Goal: Information Seeking & Learning: Find specific fact

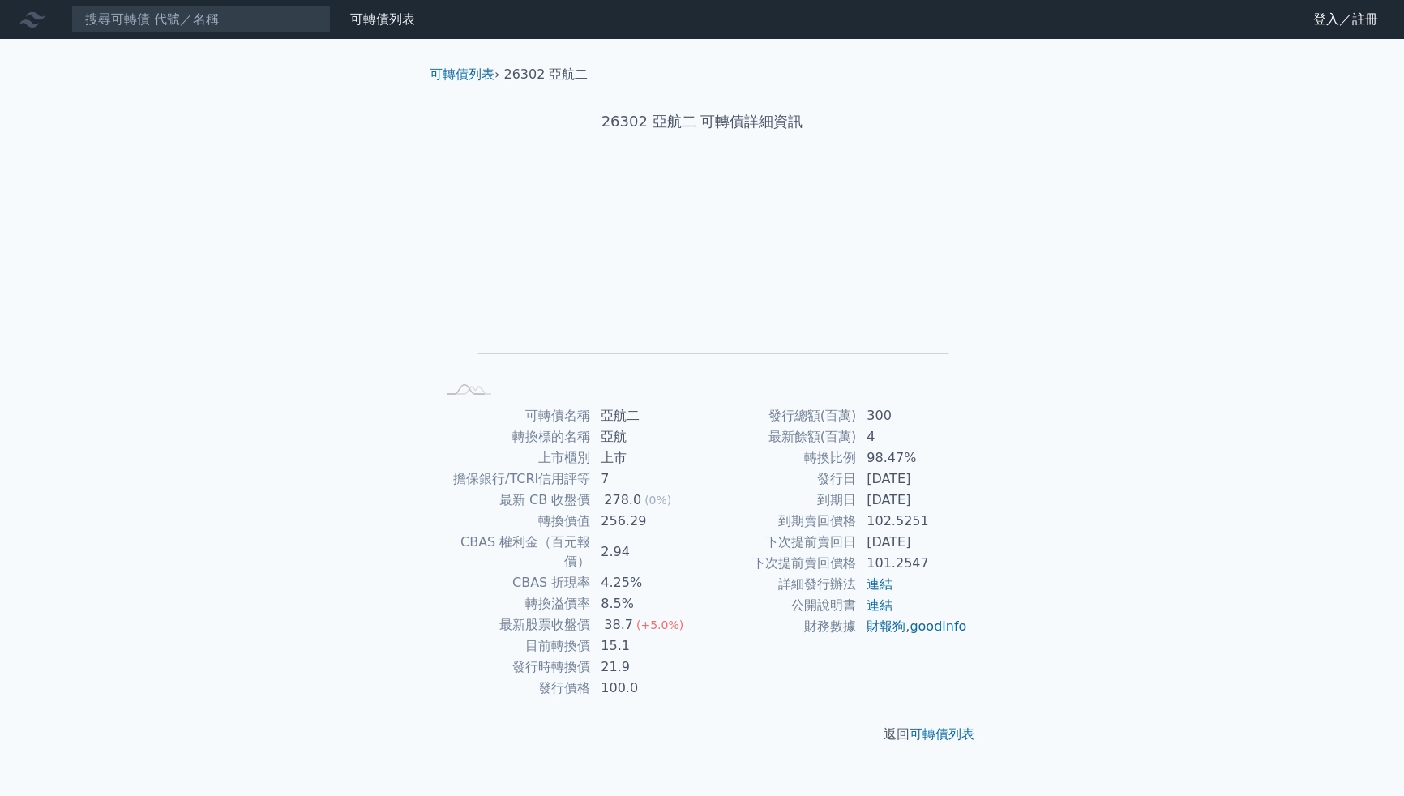
click at [498, 24] on nav "可轉債列表 財務數據 可轉債列表 財務數據 登入／註冊 登入／註冊" at bounding box center [702, 19] width 1404 height 39
click at [252, 14] on input at bounding box center [200, 20] width 259 height 28
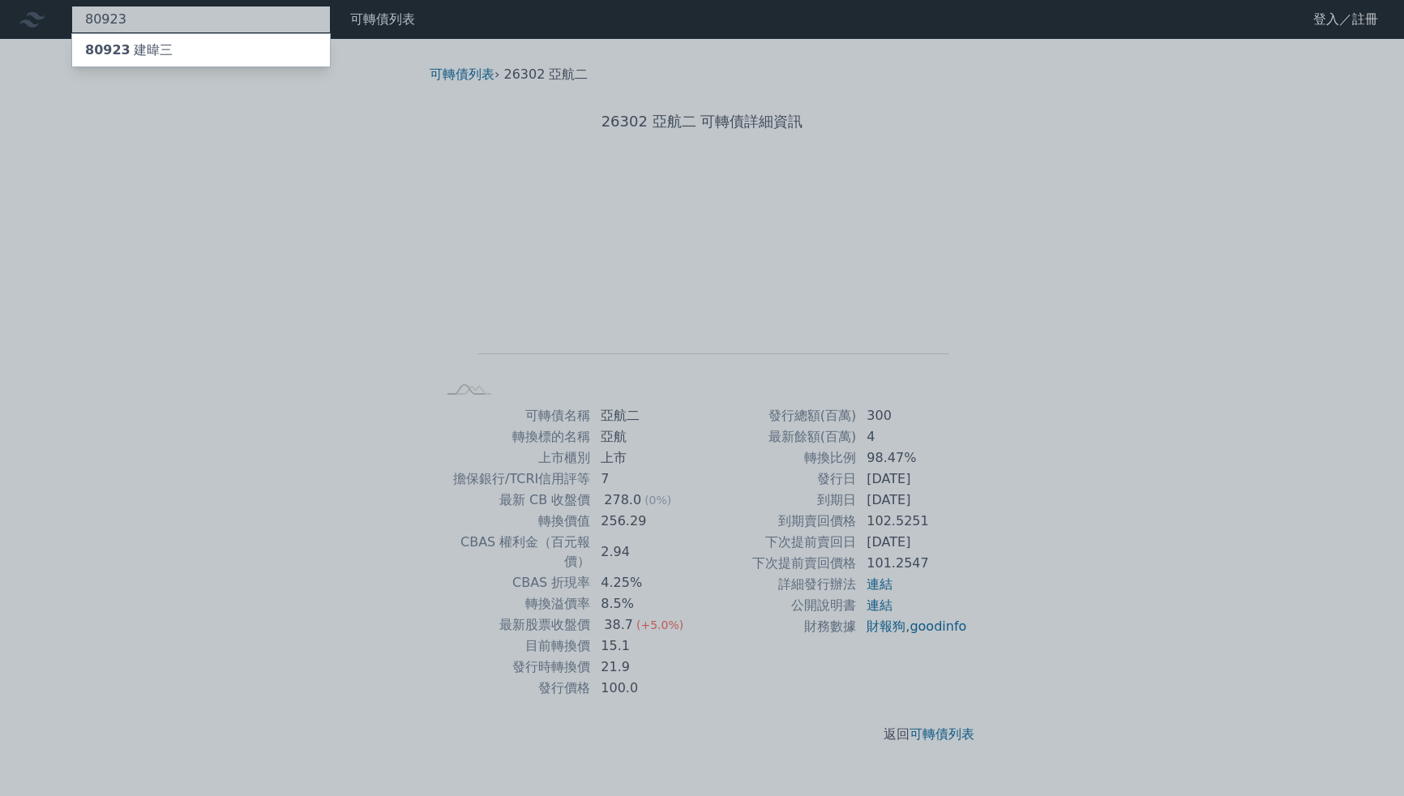
type input "80923"
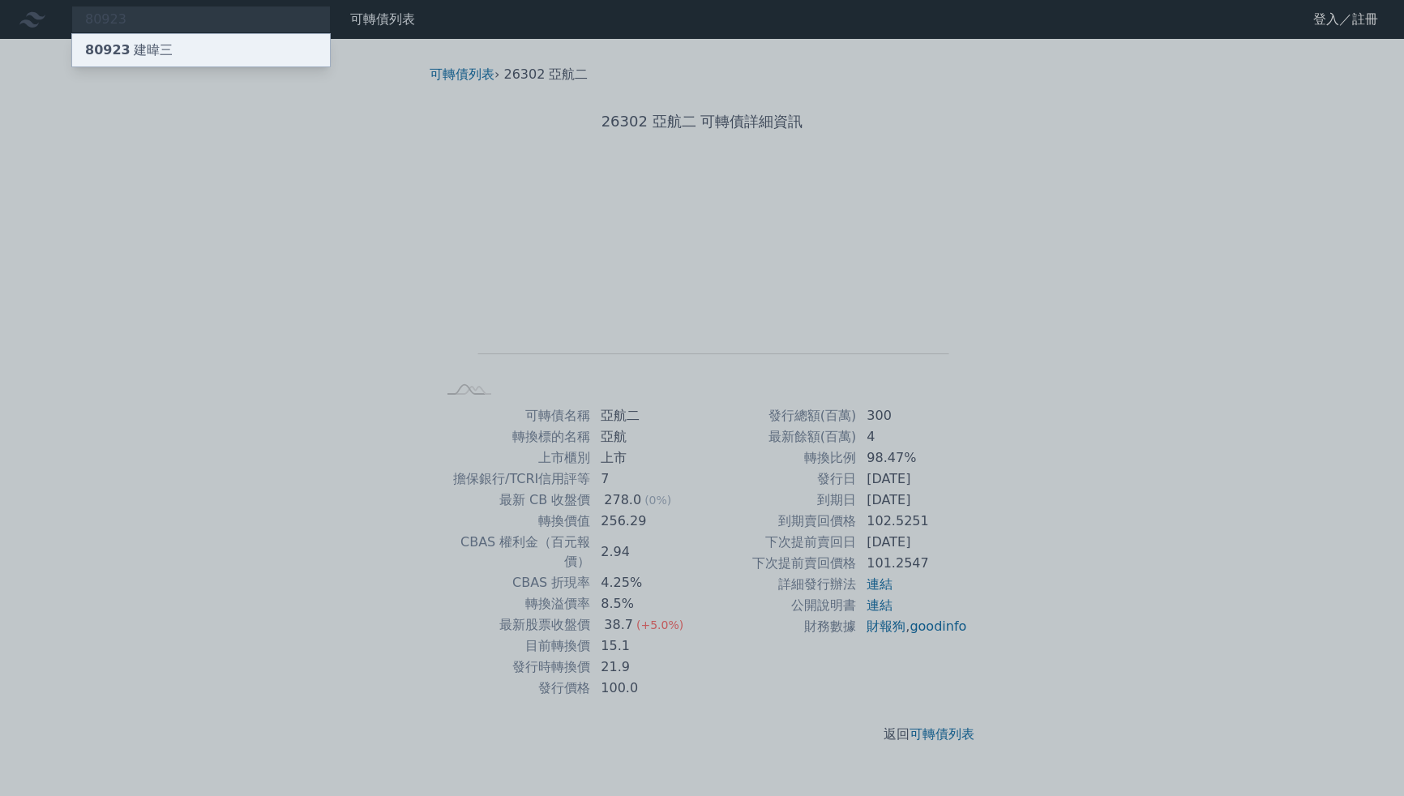
click at [227, 43] on div "80923 建暐三" at bounding box center [201, 50] width 258 height 32
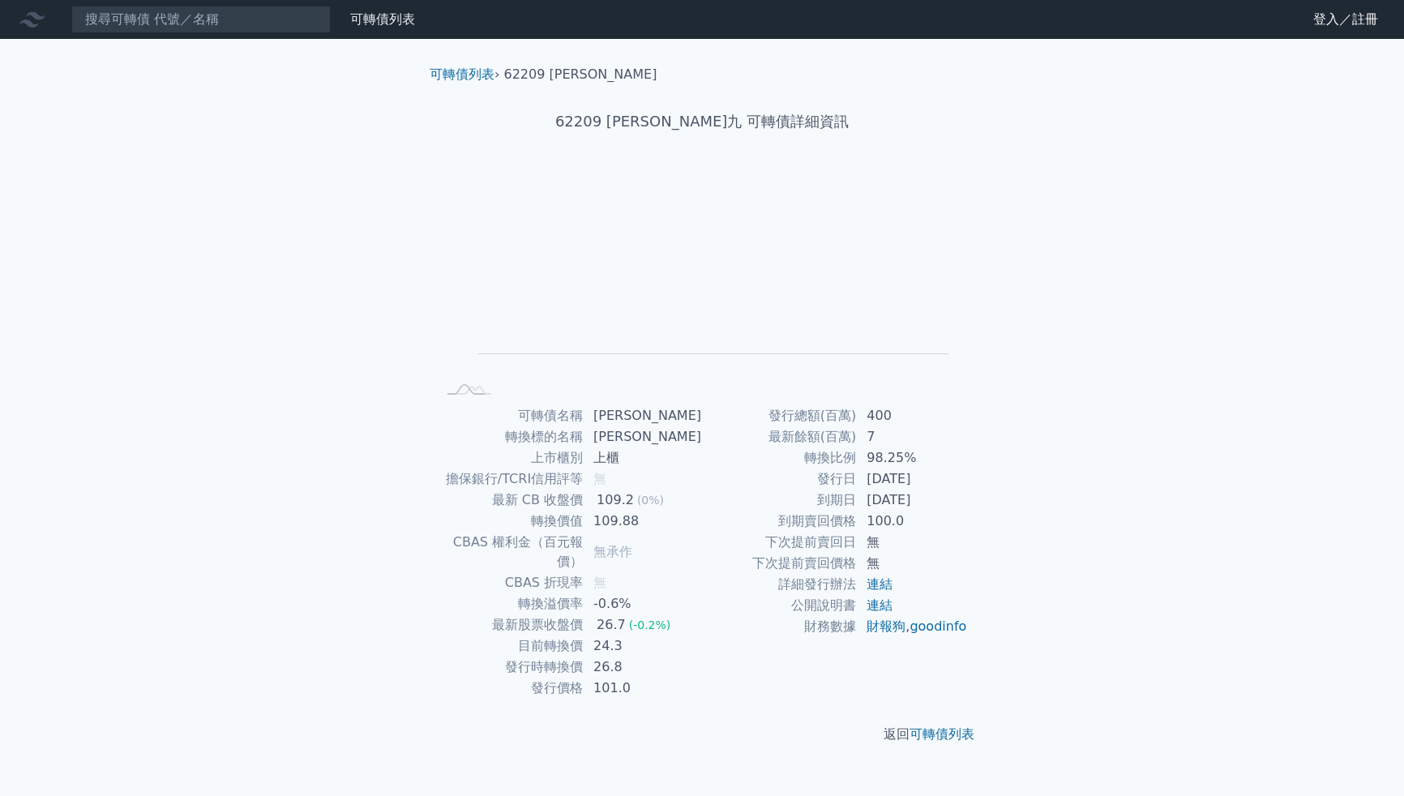
click at [1120, 393] on div "可轉債列表 財務數據 可轉債列表 財務數據 登入／註冊 登入／註冊 可轉債列表 › 62209 岳豐九 62209 岳豐九 可轉債詳細資訊 Zoom Out …" at bounding box center [702, 398] width 1404 height 796
